Goal: Find contact information: Find contact information

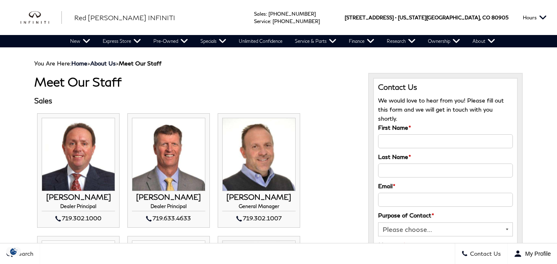
drag, startPoint x: 19, startPoint y: 85, endPoint x: 177, endPoint y: 82, distance: 157.6
click at [177, 82] on h1 "Meet Our Staff" at bounding box center [195, 82] width 322 height 14
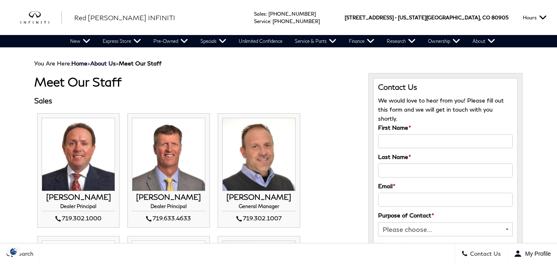
click at [43, 99] on h3 "Sales" at bounding box center [195, 101] width 322 height 8
click at [46, 82] on h1 "Meet Our Staff" at bounding box center [195, 82] width 322 height 14
drag, startPoint x: 46, startPoint y: 82, endPoint x: 142, endPoint y: 84, distance: 95.7
click at [142, 84] on h1 "Meet Our Staff" at bounding box center [195, 82] width 322 height 14
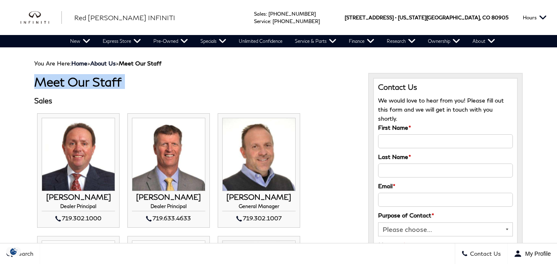
click at [142, 84] on h1 "Meet Our Staff" at bounding box center [195, 82] width 322 height 14
click at [103, 81] on h1 "Meet Our Staff" at bounding box center [195, 82] width 322 height 14
drag, startPoint x: 103, startPoint y: 81, endPoint x: 53, endPoint y: 86, distance: 50.1
click at [53, 86] on h1 "Meet Our Staff" at bounding box center [195, 82] width 322 height 14
click at [52, 85] on h1 "Meet Our Staff" at bounding box center [195, 82] width 322 height 14
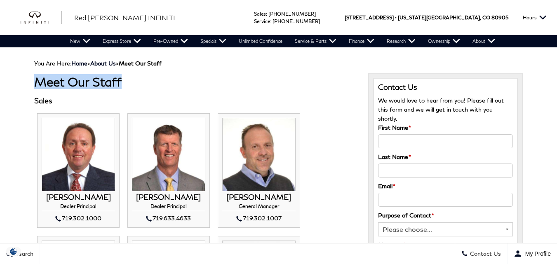
drag, startPoint x: 52, startPoint y: 85, endPoint x: 144, endPoint y: 90, distance: 93.0
click at [108, 85] on h1 "Meet Our Staff" at bounding box center [195, 82] width 322 height 14
click at [207, 83] on h1 "Meet Our Staff" at bounding box center [195, 82] width 322 height 14
click at [62, 75] on h1 "Meet Our Staff" at bounding box center [195, 82] width 322 height 14
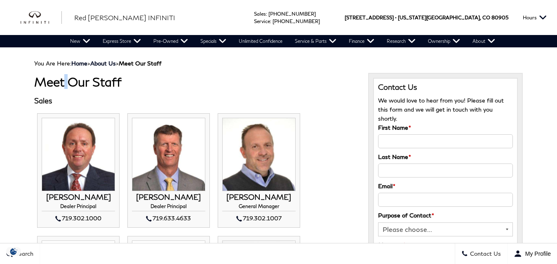
click at [62, 75] on h1 "Meet Our Staff" at bounding box center [195, 82] width 322 height 14
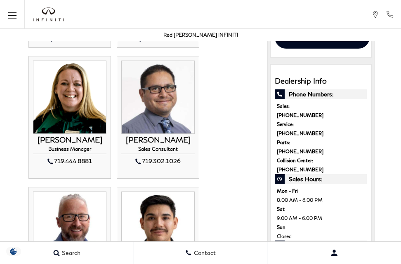
scroll to position [82, 0]
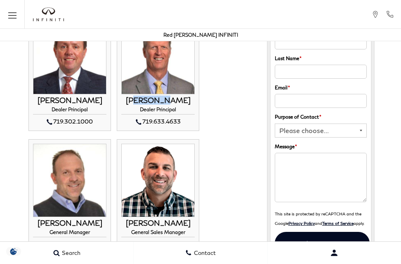
drag, startPoint x: 132, startPoint y: 99, endPoint x: 165, endPoint y: 101, distance: 32.2
click at [165, 101] on h3 "[PERSON_NAME]" at bounding box center [157, 101] width 73 height 8
click at [136, 106] on div "[PERSON_NAME] Dealer Principal 719.633.4633 [PERSON_NAME] Dealer Principal" at bounding box center [157, 112] width 73 height 30
drag, startPoint x: 136, startPoint y: 106, endPoint x: 147, endPoint y: 102, distance: 11.9
click at [147, 102] on div "[PERSON_NAME] Dealer Principal 719.633.4633 [PERSON_NAME] Dealer Principal" at bounding box center [157, 112] width 73 height 30
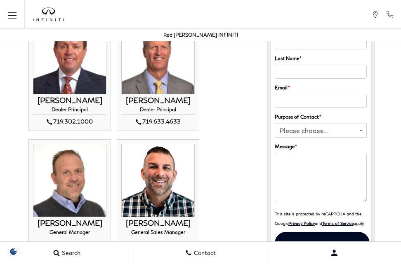
click at [136, 102] on h3 "[PERSON_NAME]" at bounding box center [157, 101] width 73 height 8
copy h3 "[PERSON_NAME]"
drag, startPoint x: 136, startPoint y: 102, endPoint x: 158, endPoint y: 96, distance: 22.2
click at [158, 97] on h3 "[PERSON_NAME]" at bounding box center [157, 101] width 73 height 8
click at [136, 98] on h3 "[PERSON_NAME]" at bounding box center [157, 101] width 73 height 8
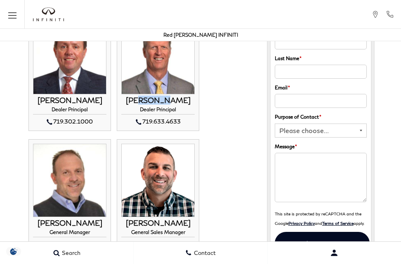
drag, startPoint x: 138, startPoint y: 98, endPoint x: 163, endPoint y: 97, distance: 25.2
click at [163, 97] on h3 "[PERSON_NAME]" at bounding box center [157, 101] width 73 height 8
click at [130, 100] on h3 "[PERSON_NAME]" at bounding box center [157, 101] width 73 height 8
copy h3 "[PERSON_NAME]"
drag, startPoint x: 130, startPoint y: 100, endPoint x: 155, endPoint y: 97, distance: 25.8
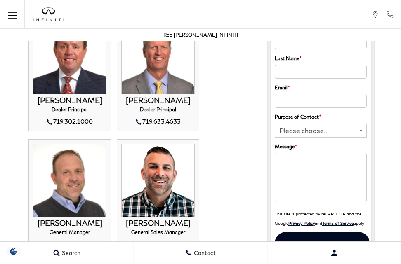
click at [155, 97] on h3 "[PERSON_NAME]" at bounding box center [157, 101] width 73 height 8
click at [140, 100] on h3 "[PERSON_NAME]" at bounding box center [157, 101] width 73 height 8
drag, startPoint x: 140, startPoint y: 100, endPoint x: 163, endPoint y: 101, distance: 23.5
click at [163, 101] on h3 "[PERSON_NAME]" at bounding box center [157, 101] width 73 height 8
click at [148, 111] on h4 "Dealer Principal" at bounding box center [157, 111] width 73 height 8
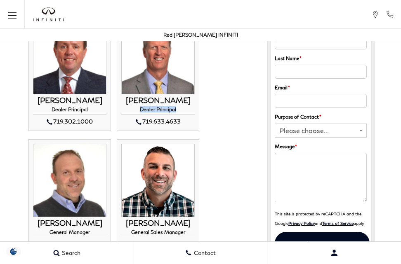
copy h4 "Dealer Principal"
drag, startPoint x: 148, startPoint y: 111, endPoint x: 157, endPoint y: 111, distance: 8.3
click at [157, 111] on h4 "Dealer Principal" at bounding box center [157, 111] width 73 height 8
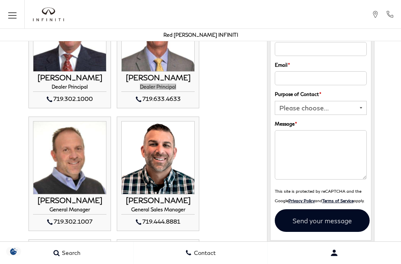
scroll to position [124, 0]
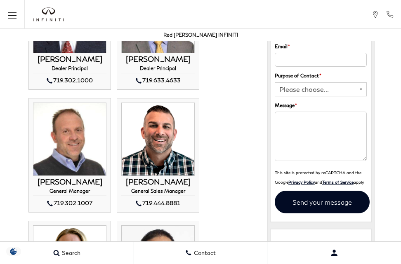
click at [44, 190] on h4 "General Manager" at bounding box center [69, 192] width 73 height 8
click at [48, 185] on h3 "[PERSON_NAME]" at bounding box center [69, 182] width 73 height 8
copy h3 "[PERSON_NAME]"
drag, startPoint x: 48, startPoint y: 185, endPoint x: 70, endPoint y: 184, distance: 21.9
click at [70, 184] on h3 "[PERSON_NAME]" at bounding box center [69, 182] width 73 height 8
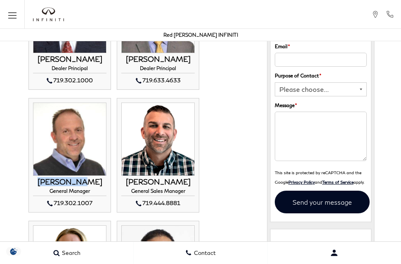
click at [53, 178] on h3 "[PERSON_NAME]" at bounding box center [69, 182] width 73 height 8
drag, startPoint x: 53, startPoint y: 178, endPoint x: 76, endPoint y: 181, distance: 23.7
click at [76, 181] on h3 "[PERSON_NAME]" at bounding box center [69, 182] width 73 height 8
click at [59, 192] on h4 "General Manager" at bounding box center [69, 192] width 73 height 8
copy h4 "General Manager"
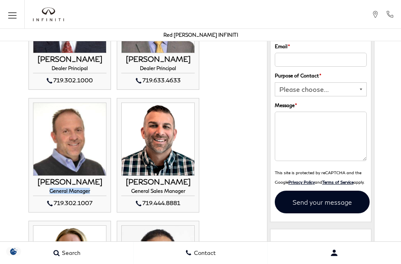
drag, startPoint x: 59, startPoint y: 192, endPoint x: 77, endPoint y: 190, distance: 18.3
click at [77, 190] on h4 "General Manager" at bounding box center [69, 192] width 73 height 8
